Goal: Task Accomplishment & Management: Manage account settings

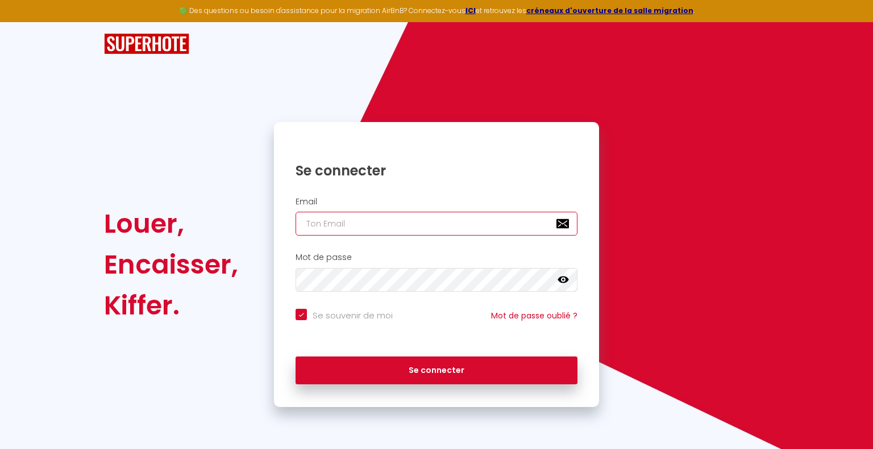
click at [355, 225] on input "email" at bounding box center [436, 224] width 282 height 24
type input "g"
checkbox input "true"
type input "gk"
checkbox input "true"
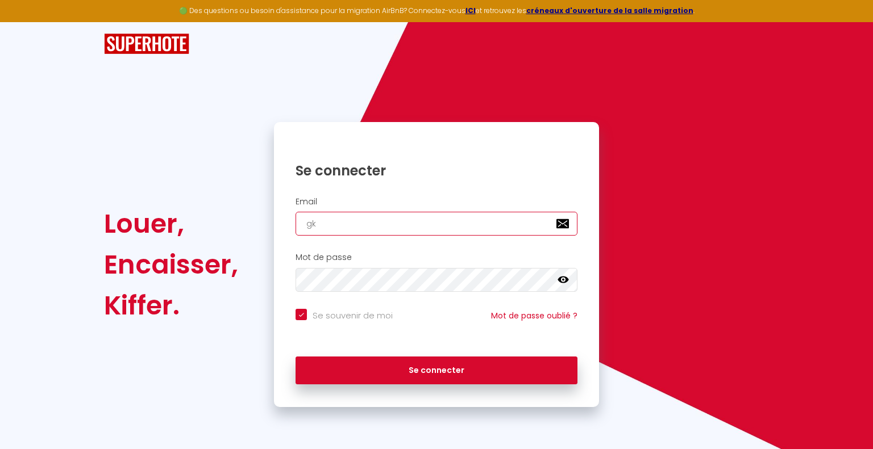
type input "gkr"
checkbox input "true"
type input "gkrc"
checkbox input "true"
type input "gkrco"
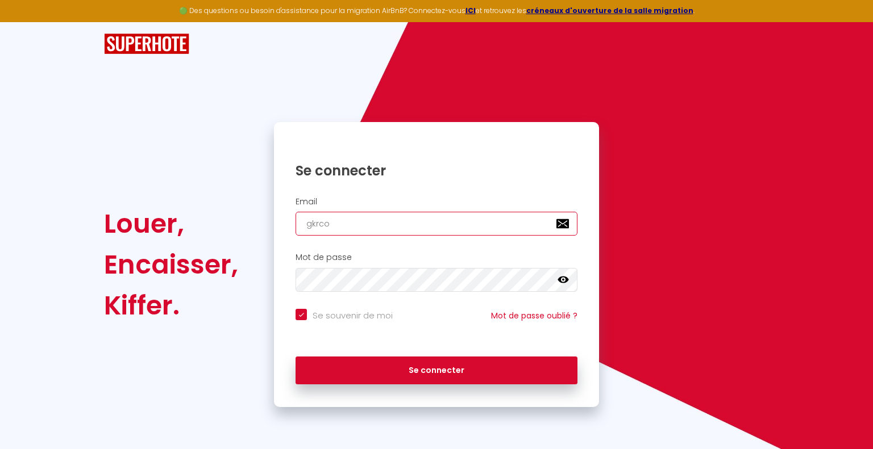
checkbox input "true"
type input "gkrcon"
checkbox input "true"
type input "gkrconc"
checkbox input "true"
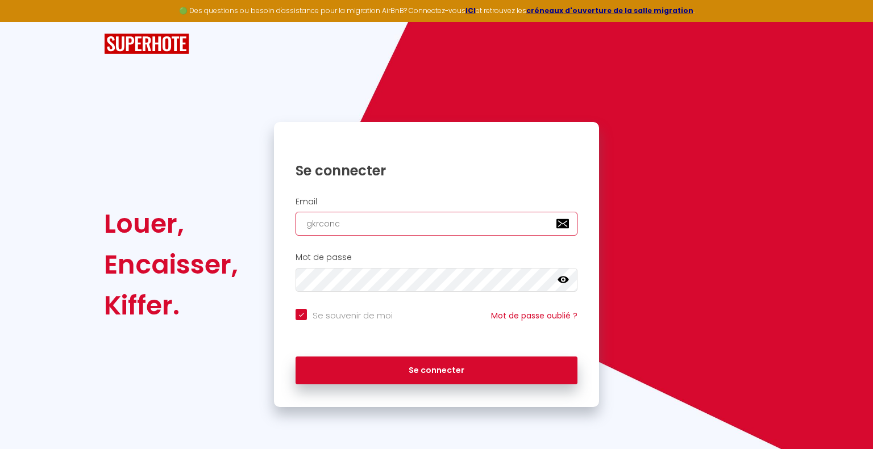
type input "gkrconci"
checkbox input "true"
type input "gkrconcie"
checkbox input "true"
type input "gkrconcier"
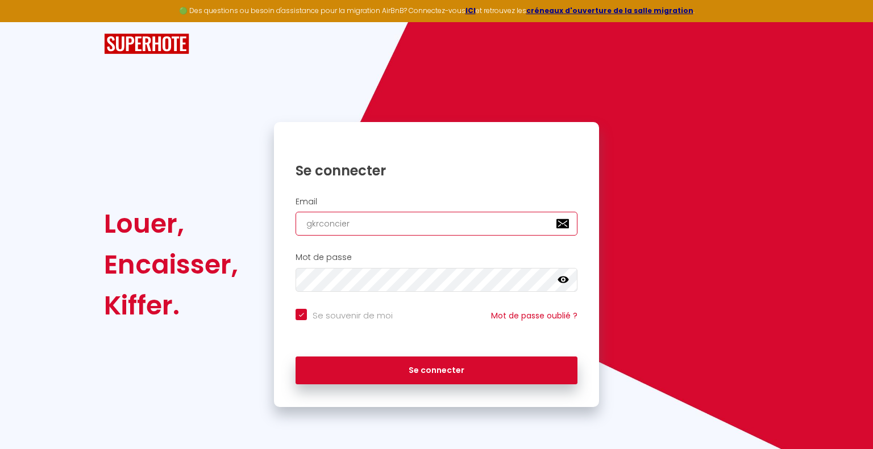
checkbox input "true"
type input "gkrconcierg"
checkbox input "true"
type input "gkrconcierge"
checkbox input "true"
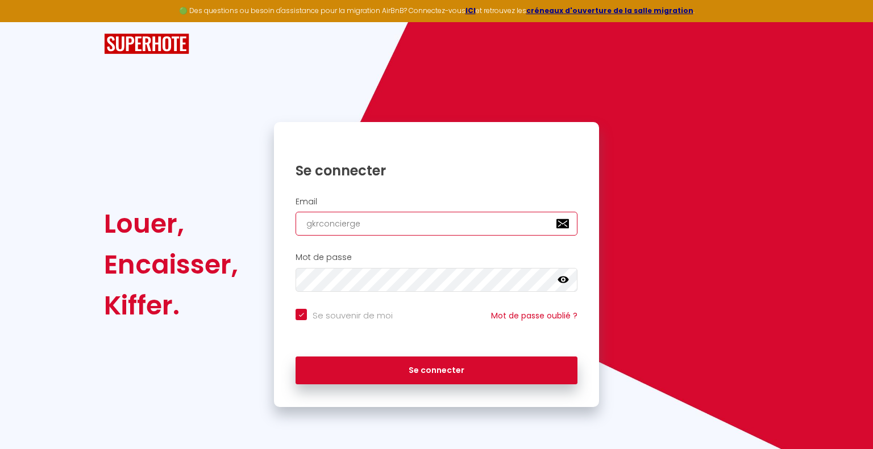
type input "gkrconcierger"
checkbox input "true"
type input "gkrconciergeri"
checkbox input "true"
type input "gkrconciergerie"
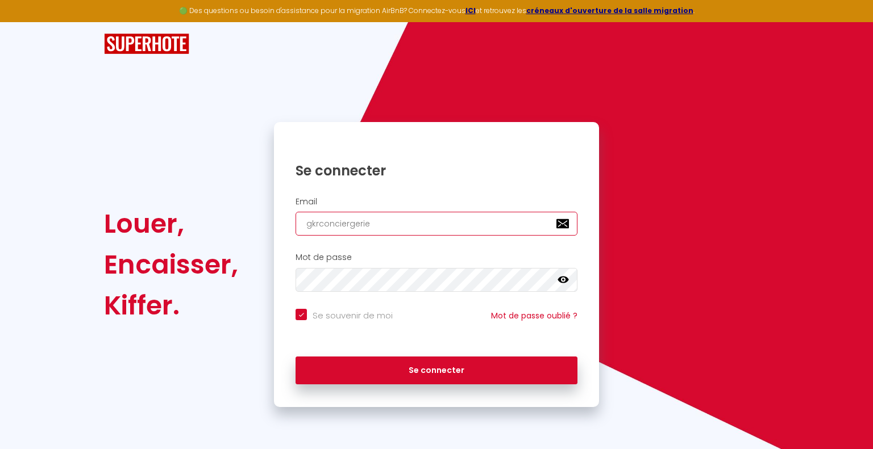
checkbox input "true"
type input "gkrconciergerie@"
checkbox input "true"
type input "gkrconciergerie@g"
checkbox input "true"
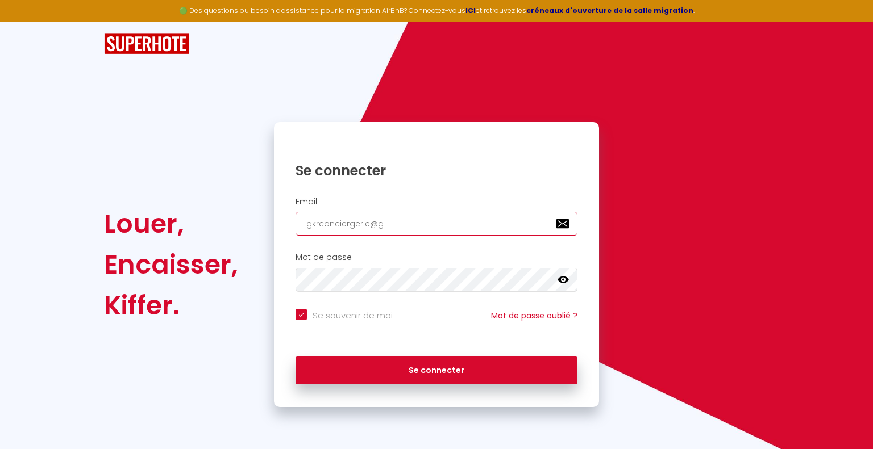
type input "gkrconciergerie@gm"
checkbox input "true"
type input "gkrconciergerie@gma"
checkbox input "true"
type input "gkrconciergerie@gmai"
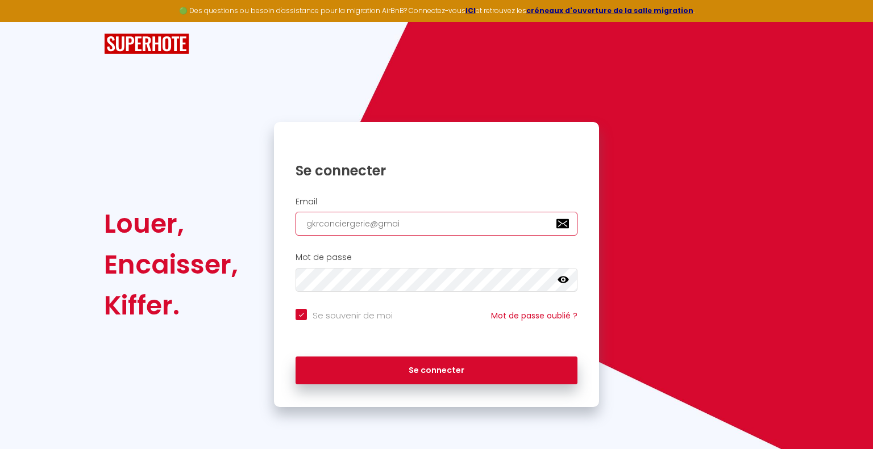
checkbox input "true"
type input "[EMAIL_ADDRESS]"
checkbox input "true"
type input "[EMAIL_ADDRESS]."
checkbox input "true"
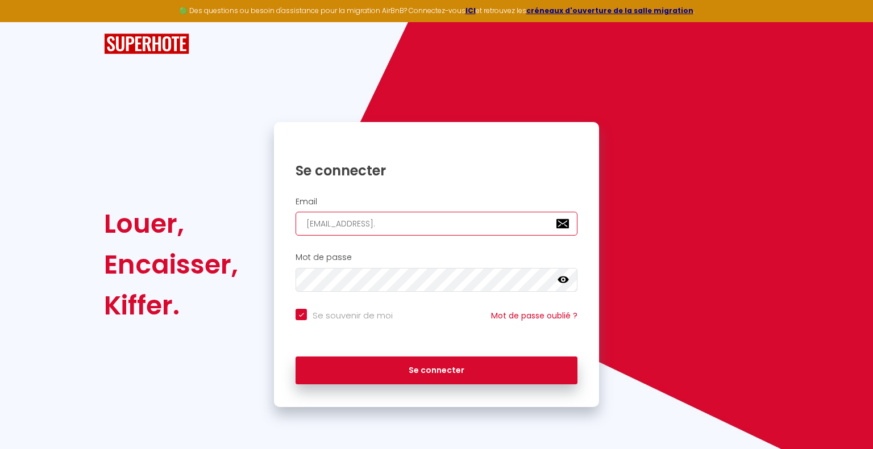
type input "gkrconciergerie@gmail.c"
checkbox input "true"
type input "[EMAIL_ADDRESS][DOMAIN_NAME]"
checkbox input "true"
type input "[EMAIL_ADDRESS][DOMAIN_NAME]"
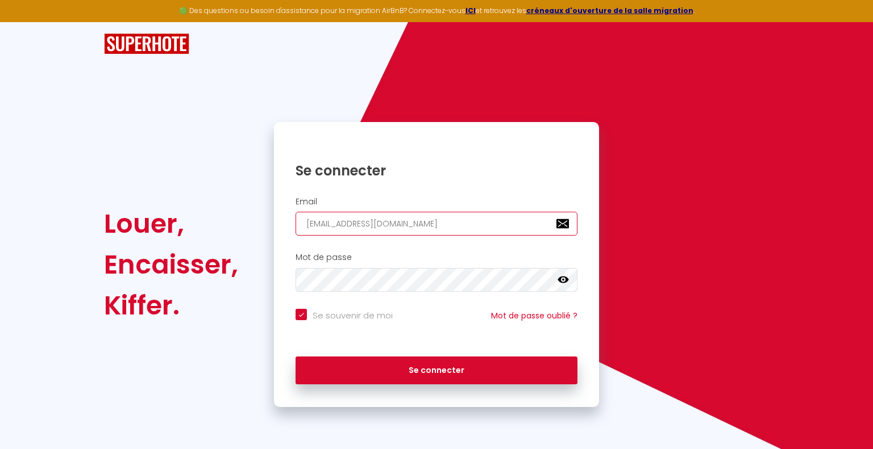
checkbox input "true"
type input "[EMAIL_ADDRESS][DOMAIN_NAME]"
click at [564, 279] on icon at bounding box center [562, 280] width 11 height 7
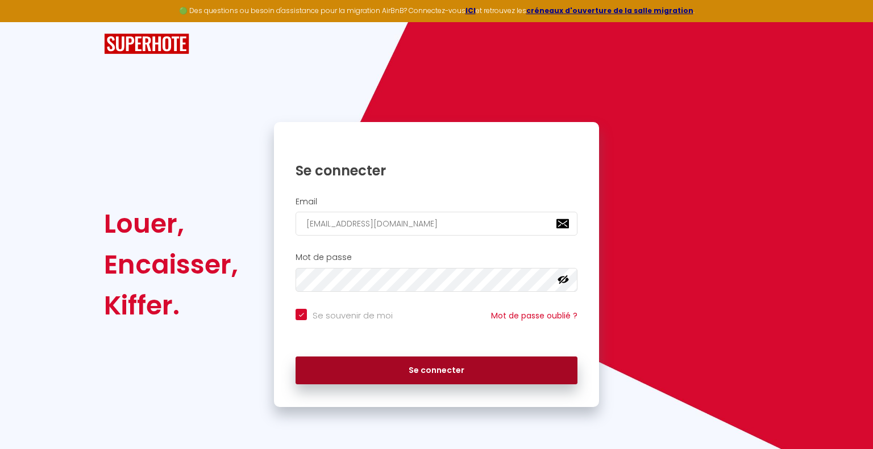
click at [424, 371] on button "Se connecter" at bounding box center [436, 371] width 282 height 28
checkbox input "true"
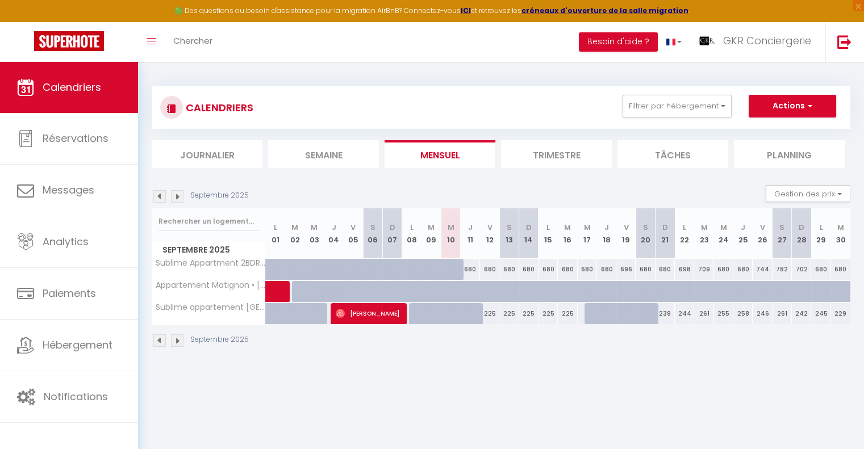
click at [178, 195] on img at bounding box center [177, 196] width 12 height 12
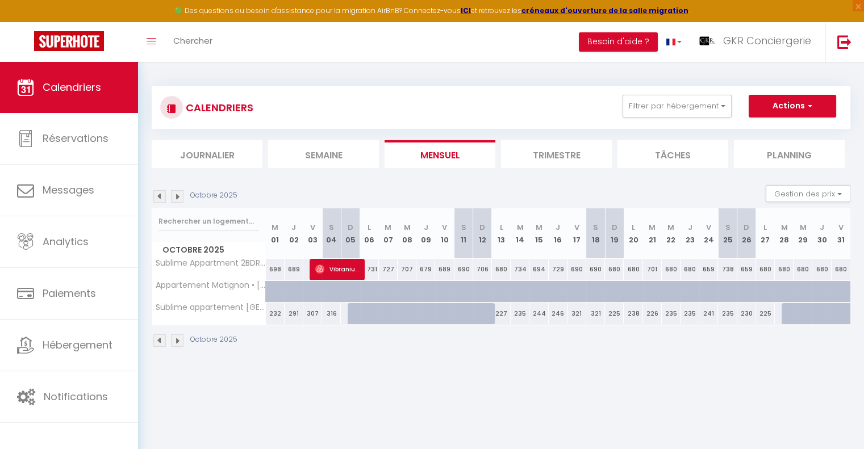
click at [178, 195] on img at bounding box center [177, 196] width 12 height 12
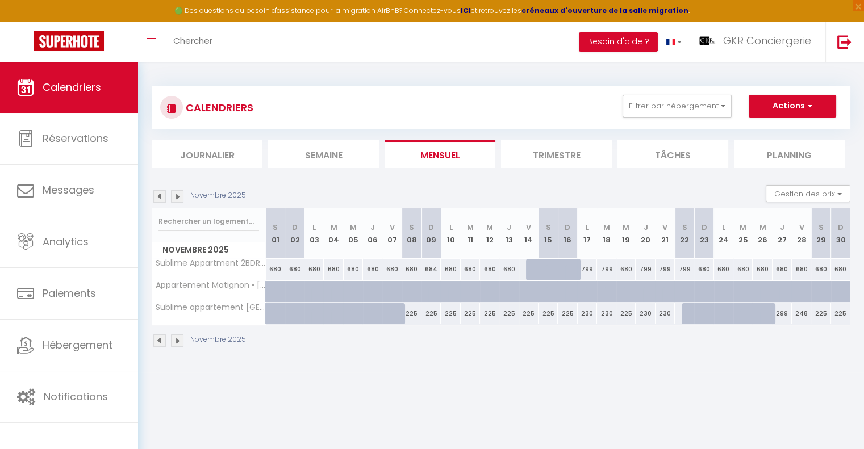
click at [177, 197] on img at bounding box center [177, 196] width 12 height 12
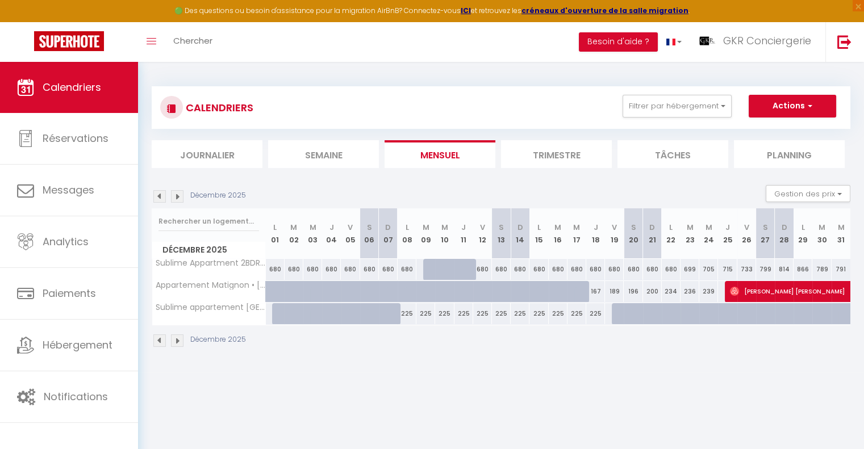
click at [178, 197] on img at bounding box center [177, 196] width 12 height 12
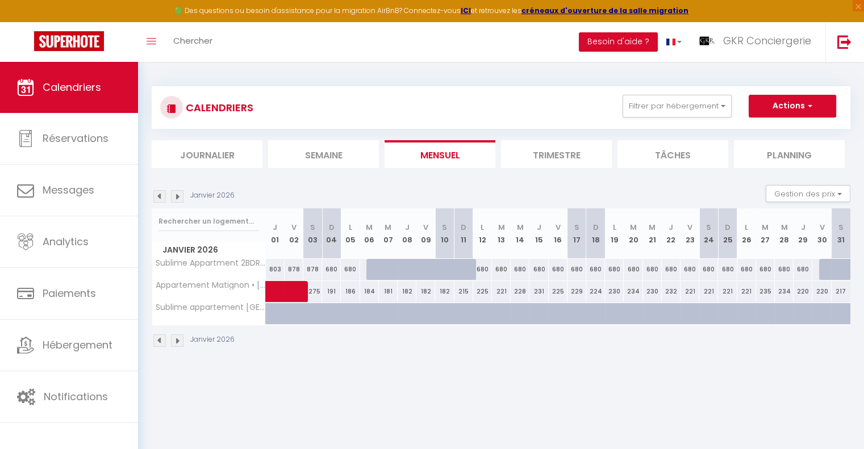
click at [178, 197] on img at bounding box center [177, 196] width 12 height 12
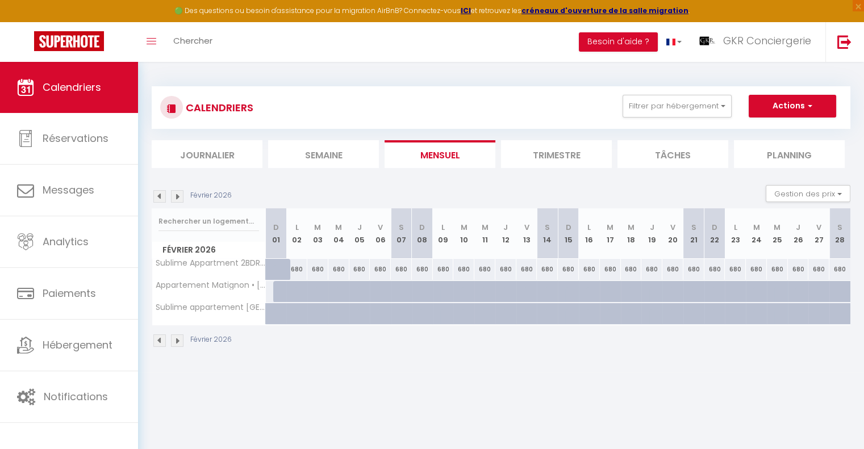
click at [157, 198] on img at bounding box center [159, 196] width 12 height 12
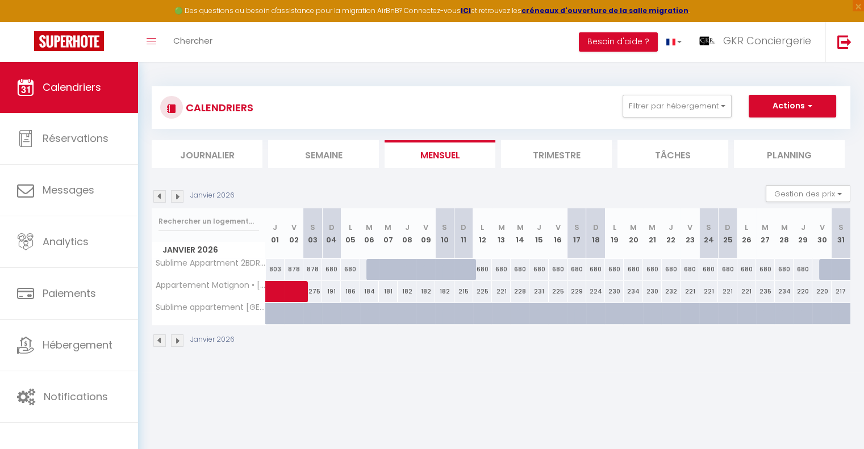
click at [178, 196] on img at bounding box center [177, 196] width 12 height 12
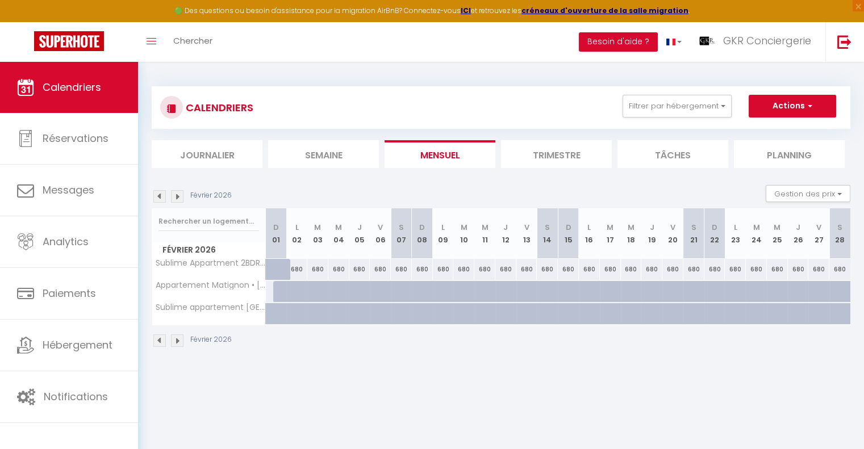
click at [278, 288] on div at bounding box center [283, 292] width 21 height 22
type input "152"
type input "Dim 01 Février 2026"
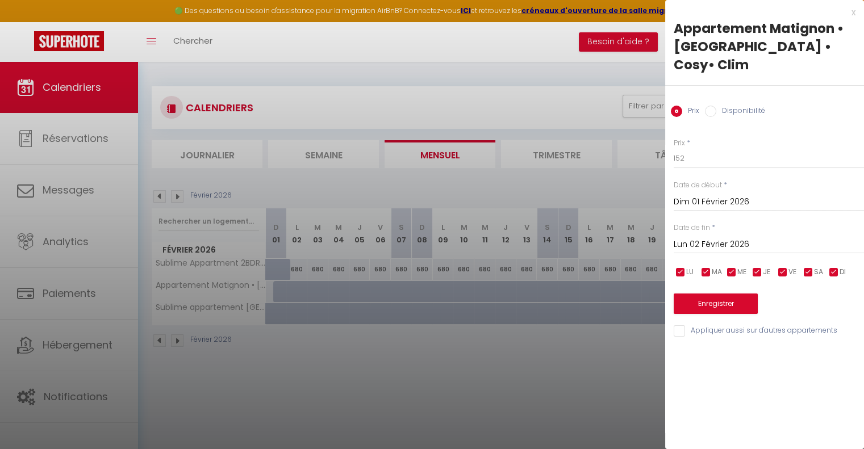
click at [741, 247] on input "Lun 02 Février 2026" at bounding box center [769, 244] width 190 height 15
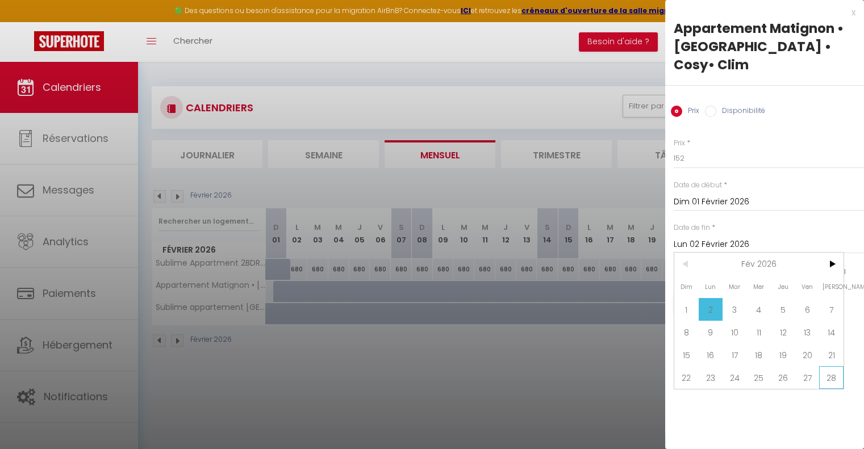
click at [832, 378] on span "28" at bounding box center [831, 377] width 24 height 23
type input "[DATE]"
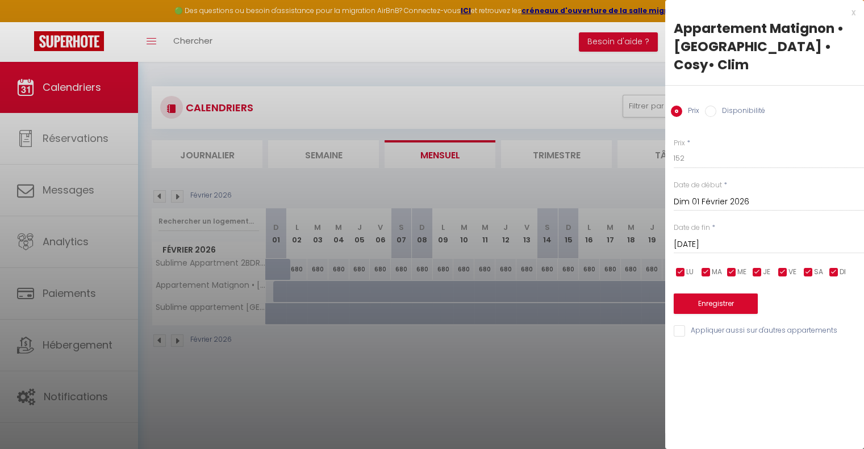
click at [711, 110] on input "Disponibilité" at bounding box center [710, 111] width 11 height 11
radio input "true"
radio input "false"
click at [723, 306] on button "Enregistrer" at bounding box center [716, 305] width 84 height 20
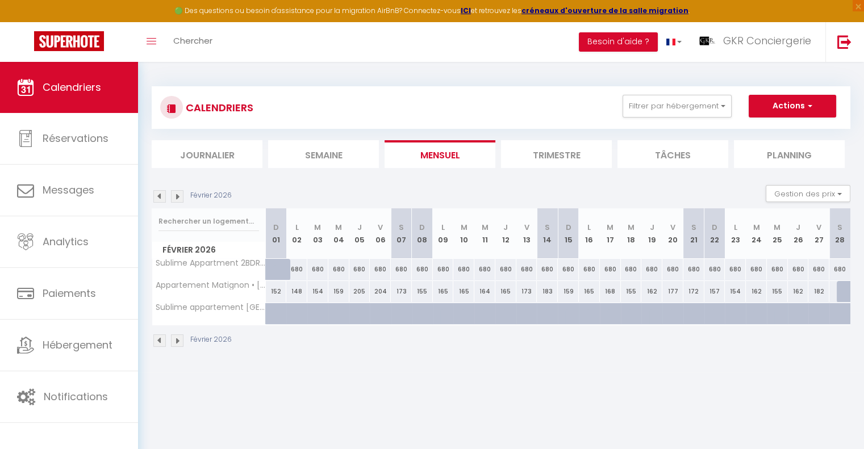
click at [160, 194] on img at bounding box center [159, 196] width 12 height 12
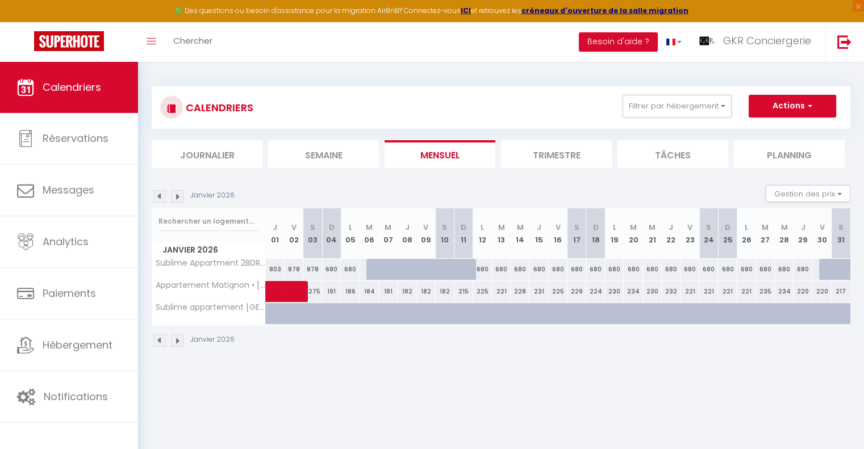
click at [159, 195] on img at bounding box center [159, 196] width 12 height 12
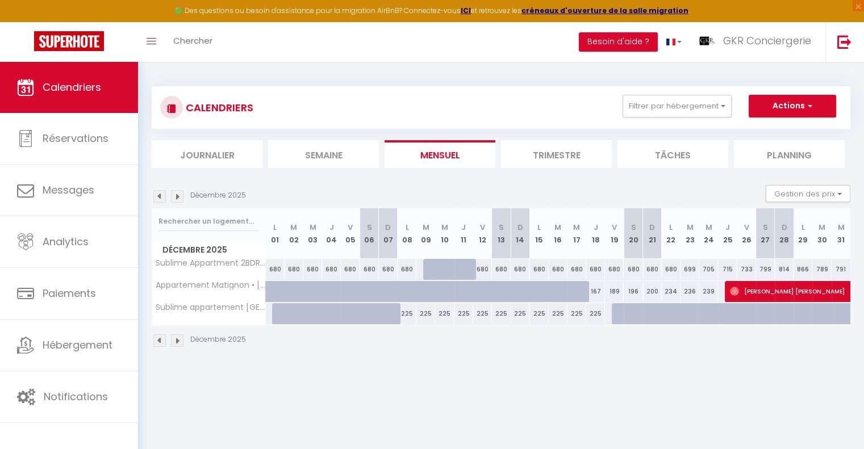
click at [161, 199] on img at bounding box center [159, 196] width 12 height 12
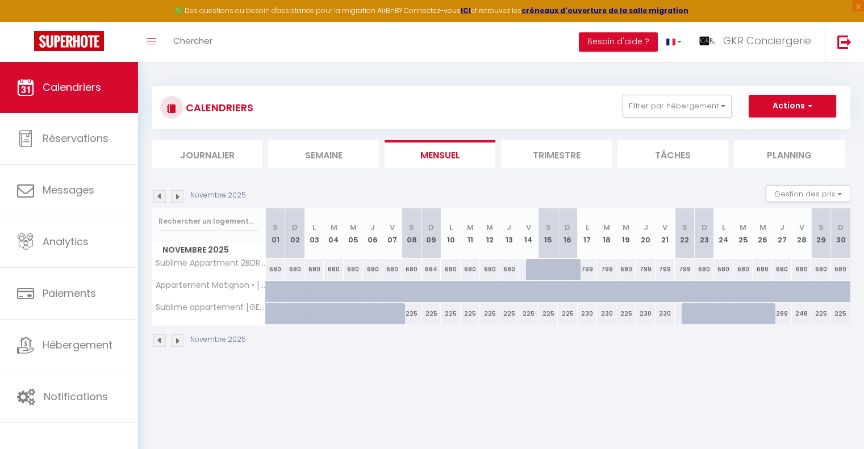
click at [161, 199] on img at bounding box center [159, 196] width 12 height 12
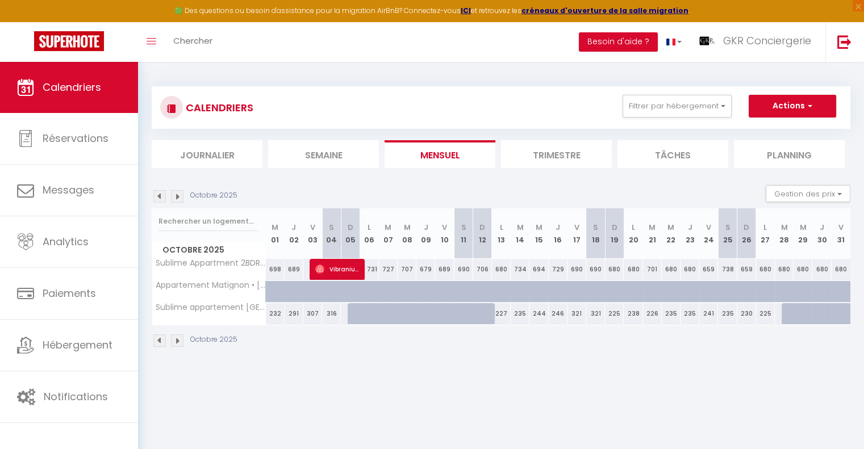
click at [157, 194] on img at bounding box center [159, 196] width 12 height 12
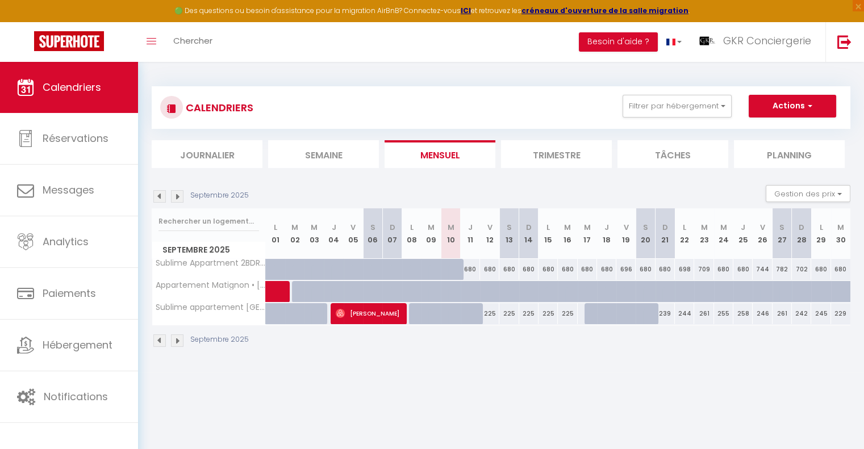
click at [158, 195] on img at bounding box center [159, 196] width 12 height 12
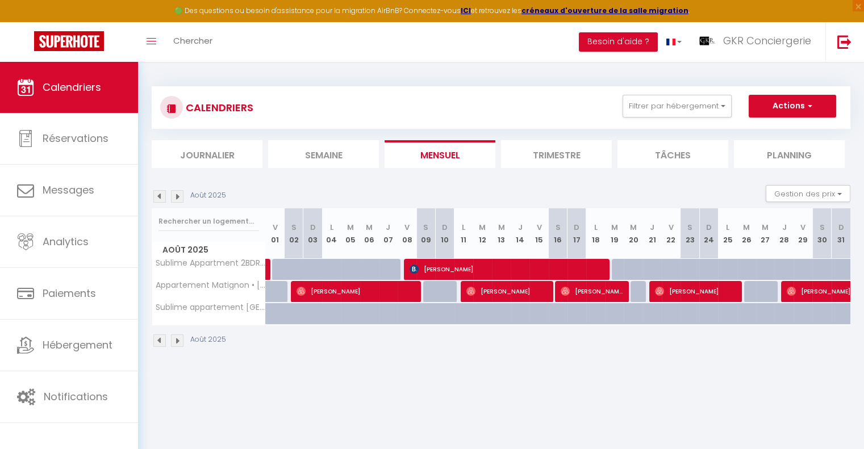
click at [174, 194] on img at bounding box center [177, 196] width 12 height 12
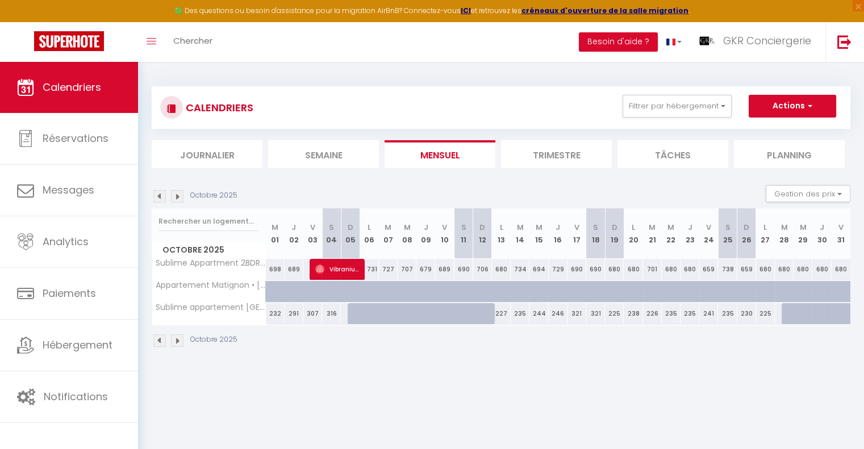
click at [174, 194] on img at bounding box center [177, 196] width 12 height 12
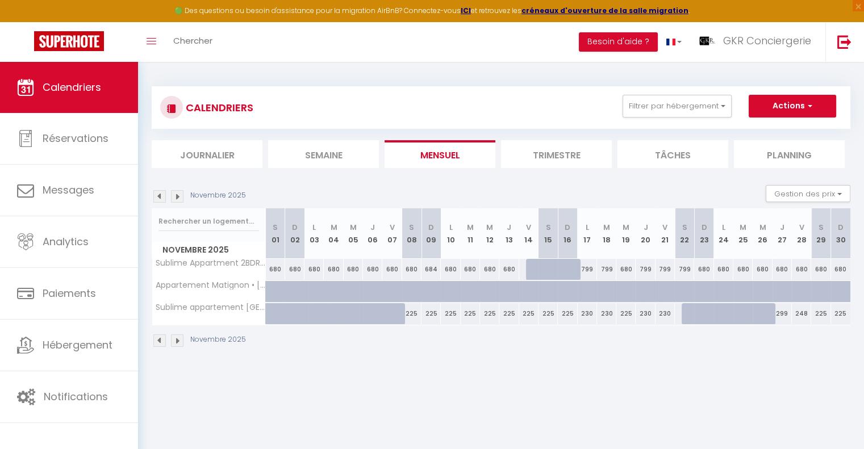
click at [174, 194] on img at bounding box center [177, 196] width 12 height 12
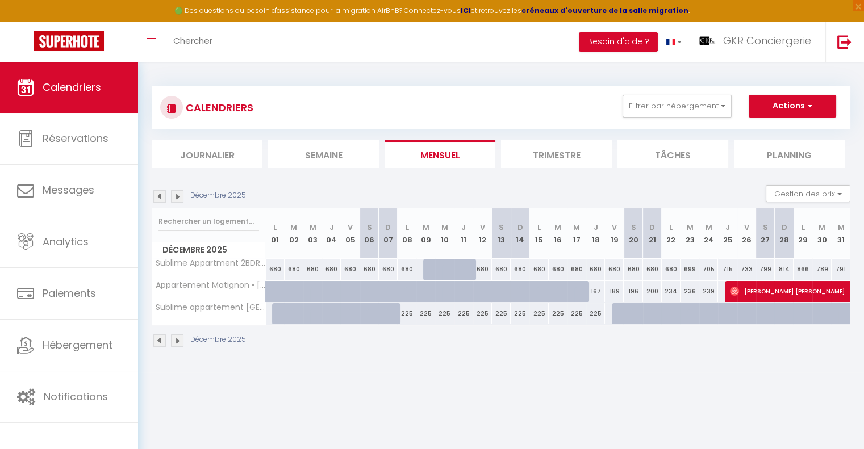
click at [517, 315] on div "225" at bounding box center [520, 313] width 19 height 21
select select "1"
type input "Dim 14 Décembre 2025"
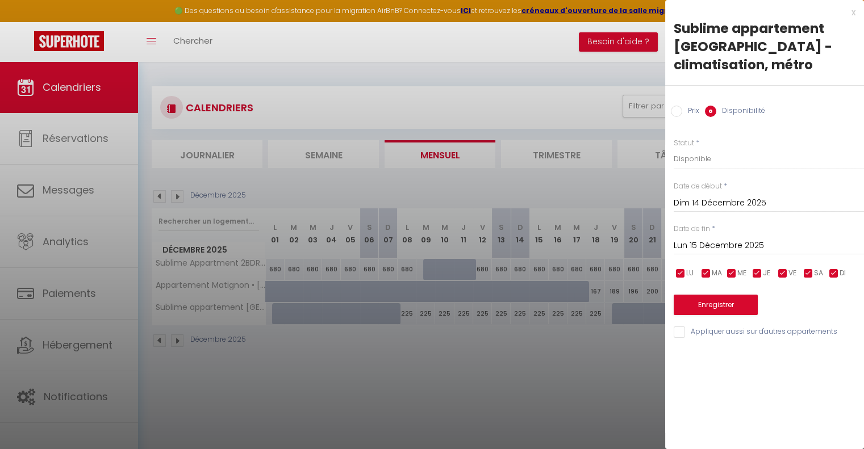
click at [718, 248] on input "Lun 15 Décembre 2025" at bounding box center [769, 246] width 190 height 15
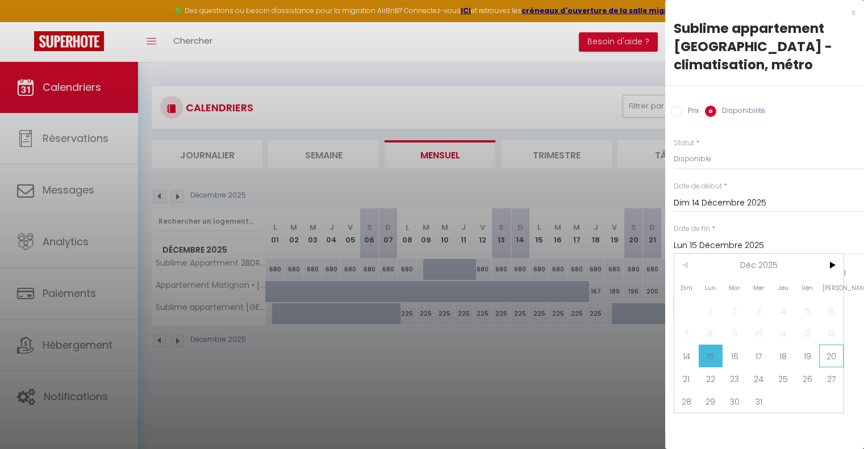
click at [828, 358] on span "20" at bounding box center [831, 356] width 24 height 23
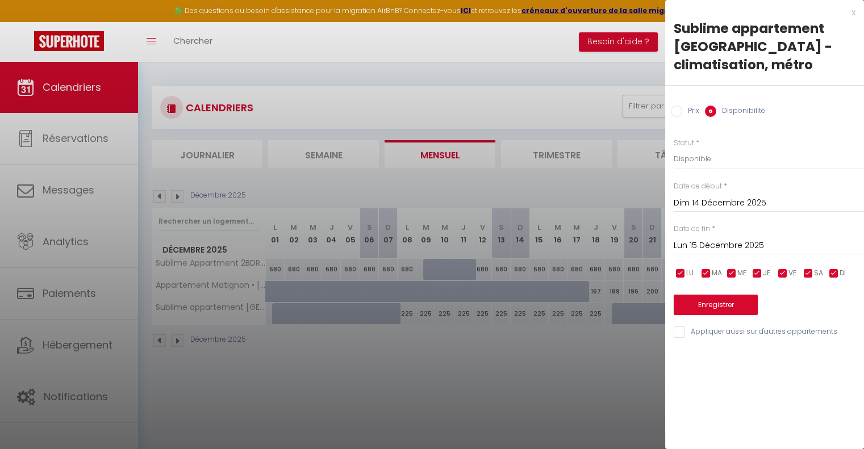
type input "[DATE]"
click at [711, 302] on button "Enregistrer" at bounding box center [716, 305] width 84 height 20
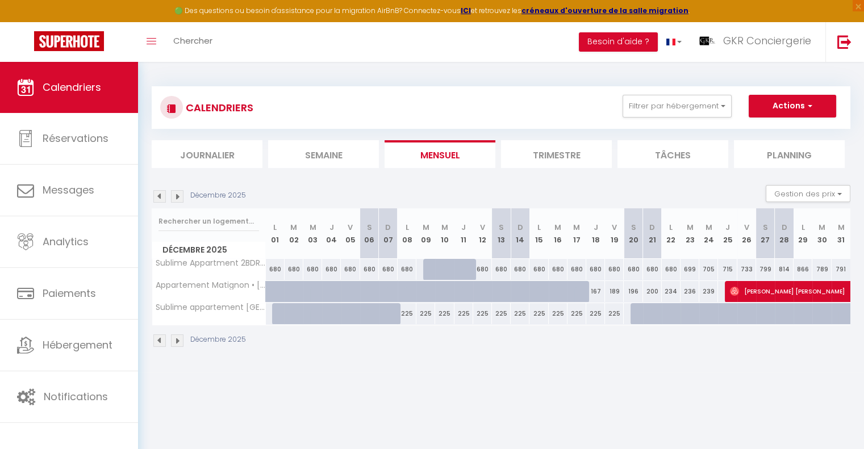
click at [519, 314] on div "225" at bounding box center [520, 313] width 19 height 21
select select "1"
type input "Dim 14 Décembre 2025"
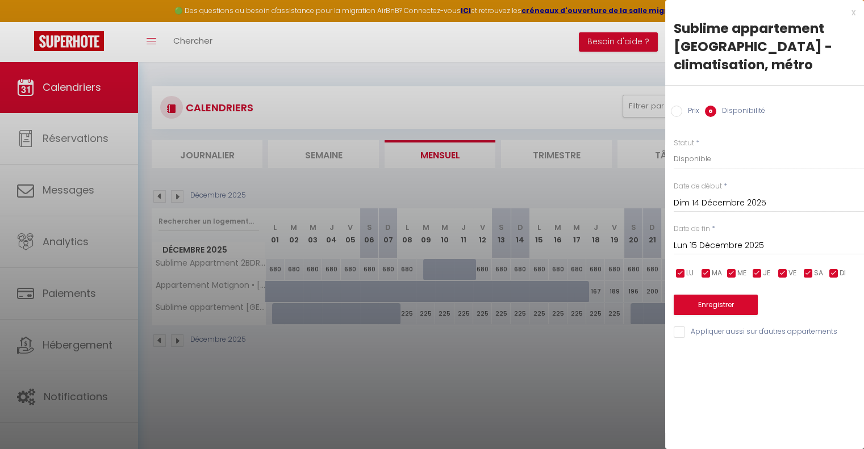
click at [736, 243] on input "Lun 15 Décembre 2025" at bounding box center [769, 246] width 190 height 15
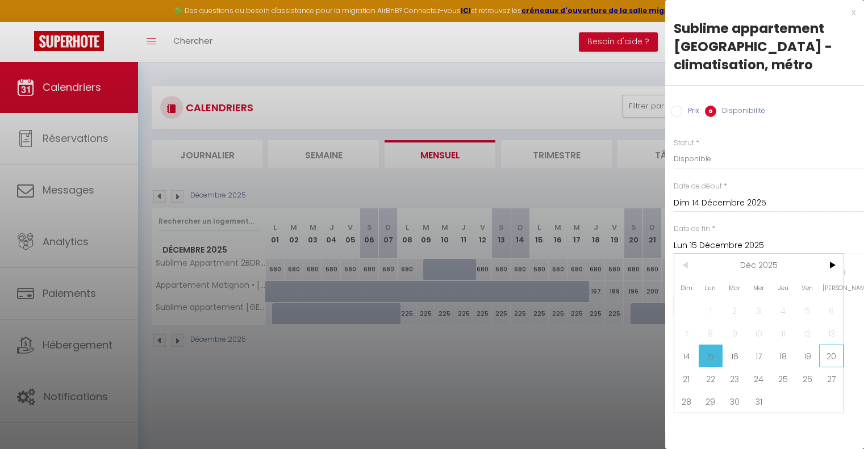
click at [837, 360] on span "20" at bounding box center [831, 356] width 24 height 23
type input "[DATE]"
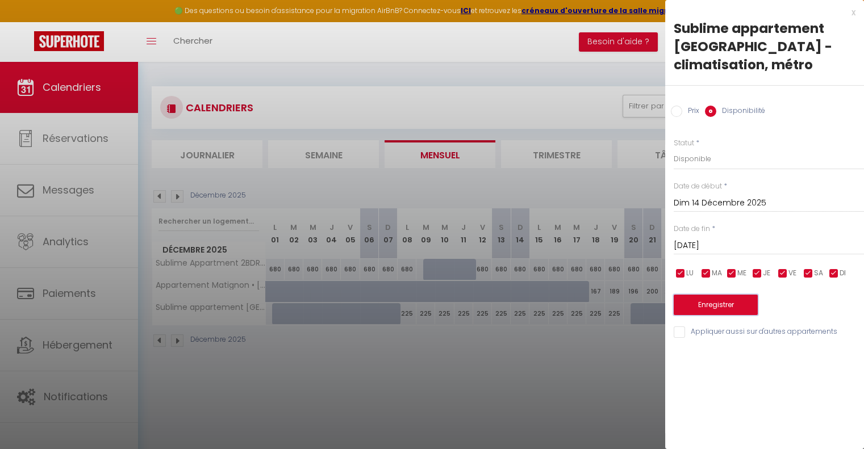
click at [717, 309] on button "Enregistrer" at bounding box center [716, 305] width 84 height 20
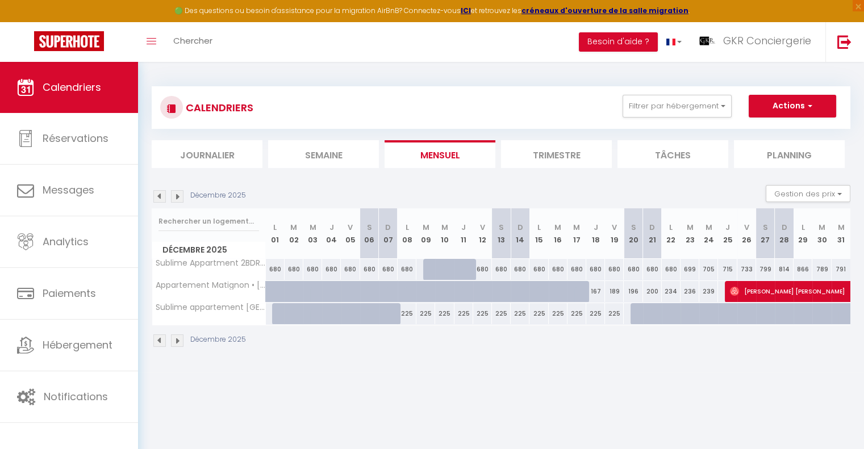
click at [519, 313] on div "225" at bounding box center [520, 313] width 19 height 21
select select "1"
type input "Dim 14 Décembre 2025"
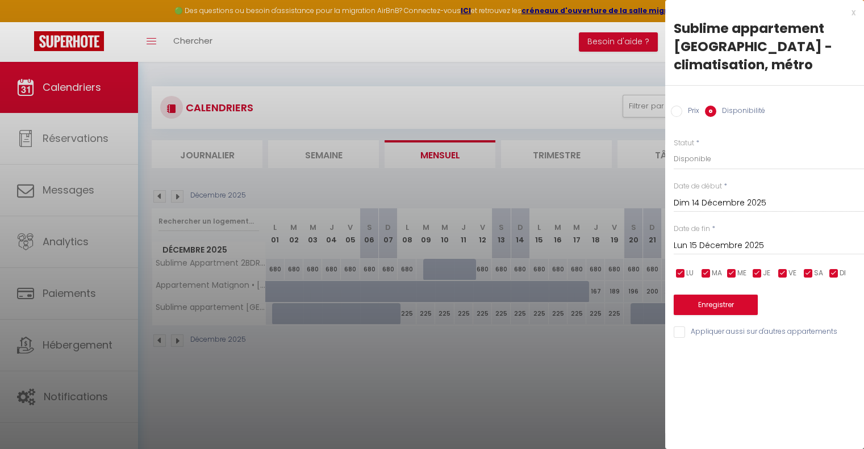
click at [719, 242] on input "Lun 15 Décembre 2025" at bounding box center [769, 246] width 190 height 15
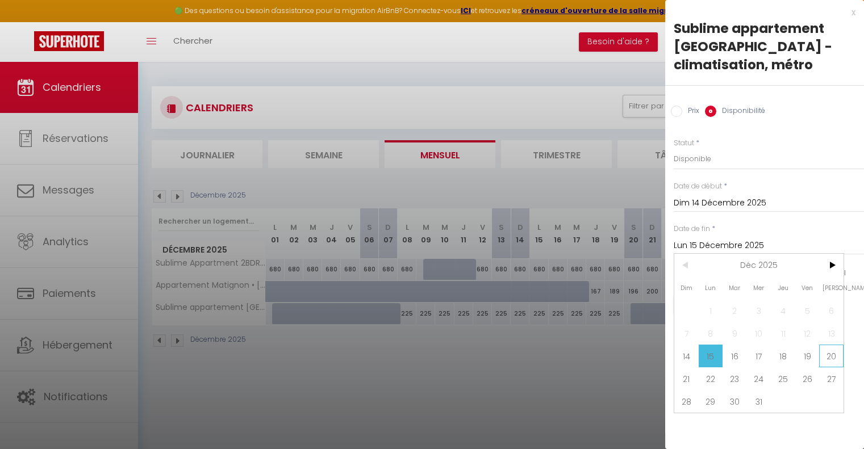
click at [839, 354] on span "20" at bounding box center [831, 356] width 24 height 23
type input "[DATE]"
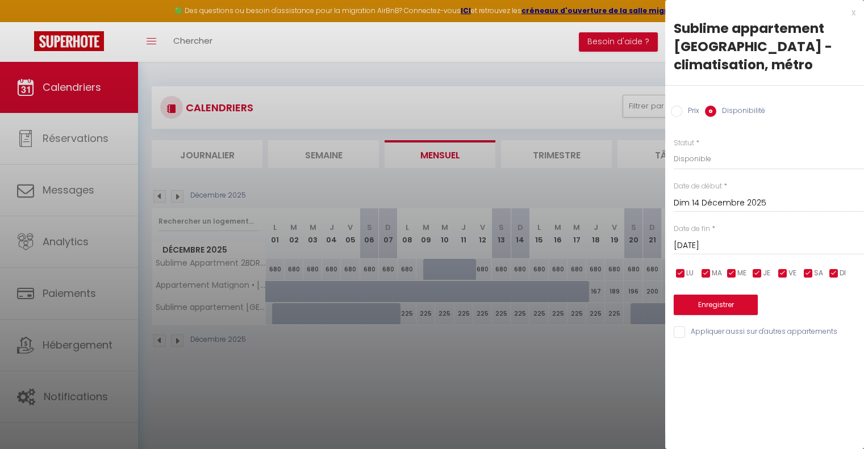
click at [521, 367] on div at bounding box center [432, 224] width 864 height 449
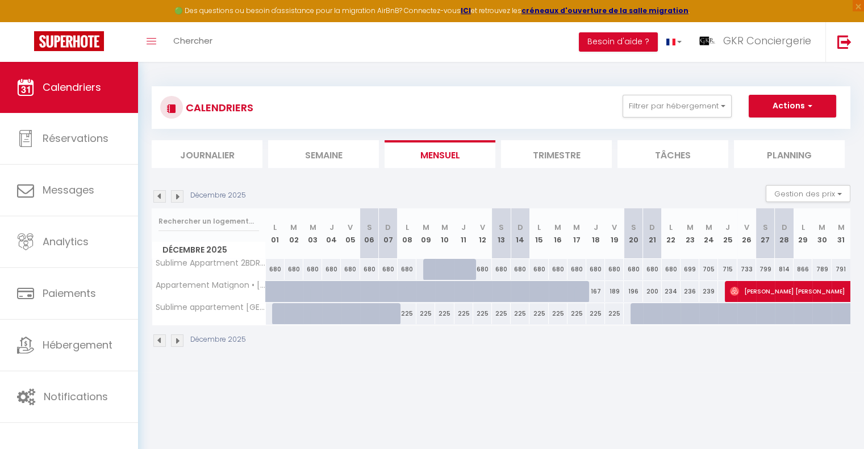
click at [611, 314] on div "225" at bounding box center [614, 313] width 19 height 21
select select "1"
type input "Ven 19 Décembre 2025"
type input "[DATE]"
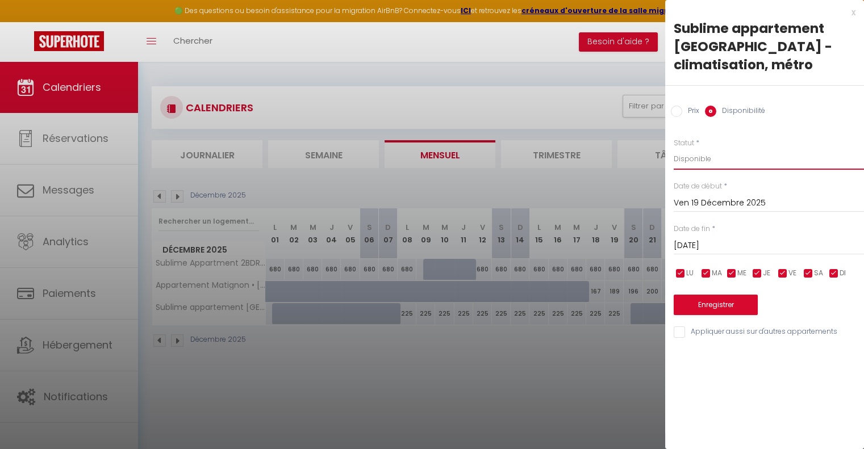
click at [701, 165] on select "Disponible Indisponible" at bounding box center [769, 159] width 190 height 22
select select "0"
click at [674, 148] on select "Disponible Indisponible" at bounding box center [769, 159] width 190 height 22
click at [709, 299] on button "Enregistrer" at bounding box center [716, 305] width 84 height 20
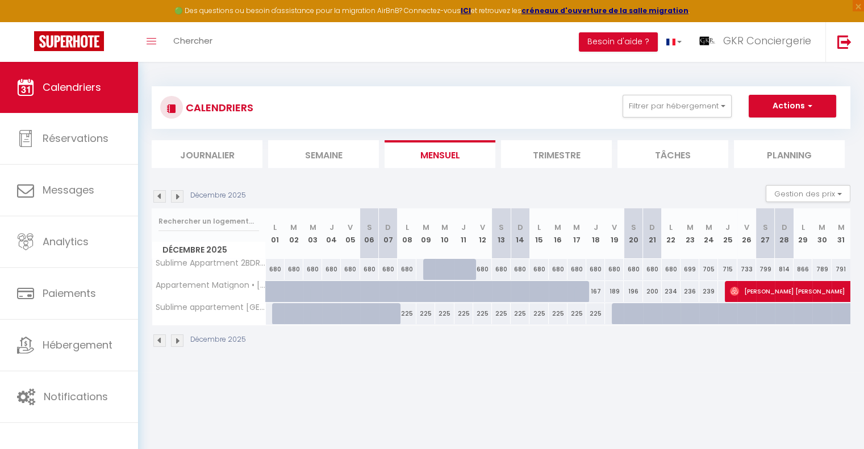
click at [518, 291] on div at bounding box center [527, 298] width 19 height 22
select select "1"
type input "Dim 14 Décembre 2025"
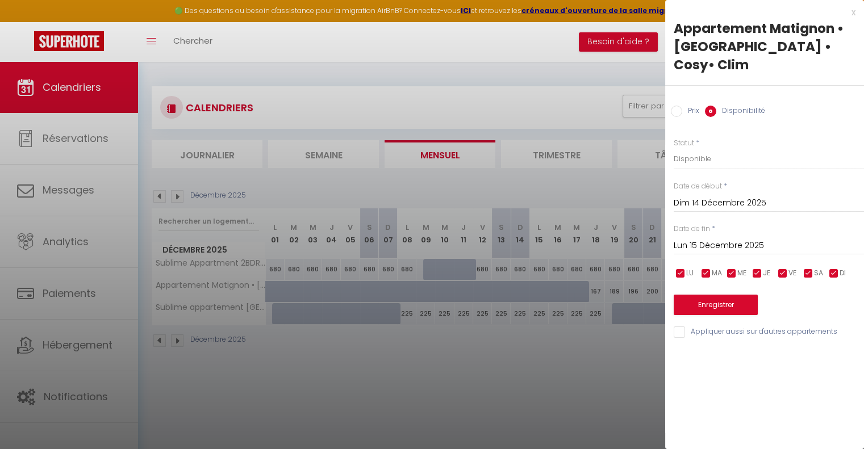
click at [718, 246] on input "Lun 15 Décembre 2025" at bounding box center [769, 246] width 190 height 15
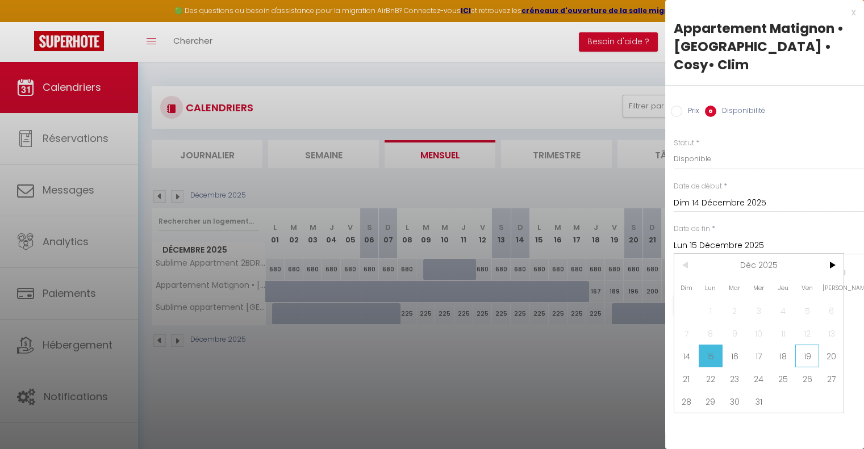
click at [806, 355] on span "19" at bounding box center [807, 356] width 24 height 23
type input "Ven 19 Décembre 2025"
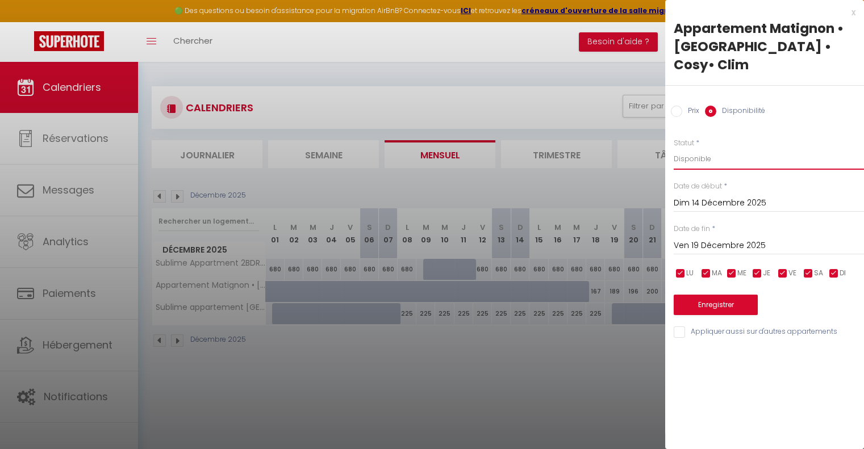
click at [705, 156] on select "Disponible Indisponible" at bounding box center [769, 159] width 190 height 22
click at [721, 303] on button "Enregistrer" at bounding box center [716, 305] width 84 height 20
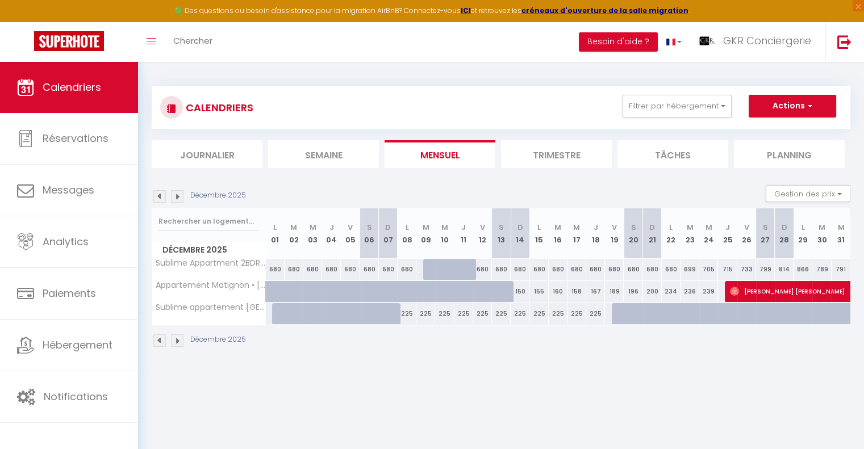
click at [180, 195] on img at bounding box center [177, 196] width 12 height 12
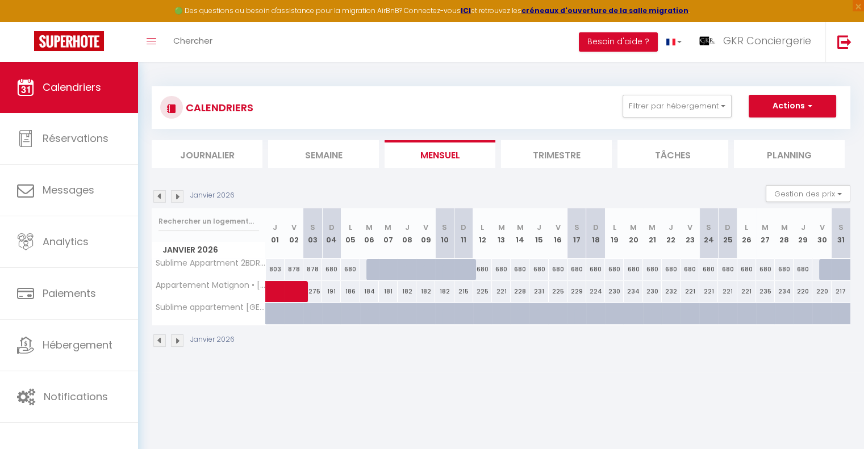
click at [175, 197] on img at bounding box center [177, 196] width 12 height 12
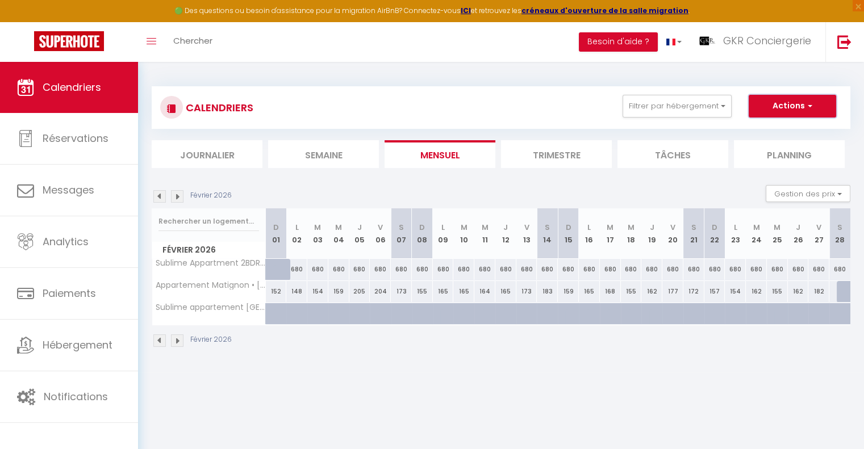
click at [776, 101] on button "Actions" at bounding box center [792, 106] width 87 height 23
click at [456, 359] on div "CALENDRIERS Filtrer par hébergement Tous Appartement Matignon • [GEOGRAPHIC_DAT…" at bounding box center [501, 217] width 726 height 311
